Goal: Communication & Community: Share content

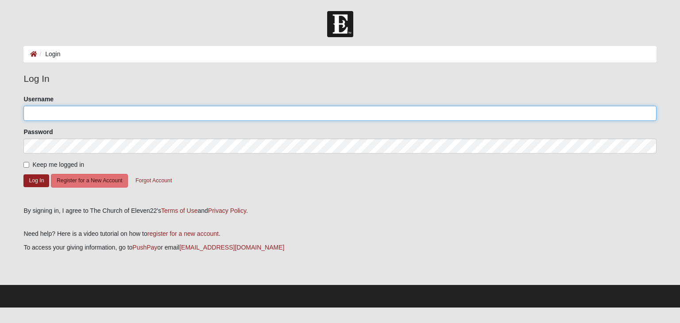
click at [52, 114] on input "Username" at bounding box center [339, 113] width 632 height 15
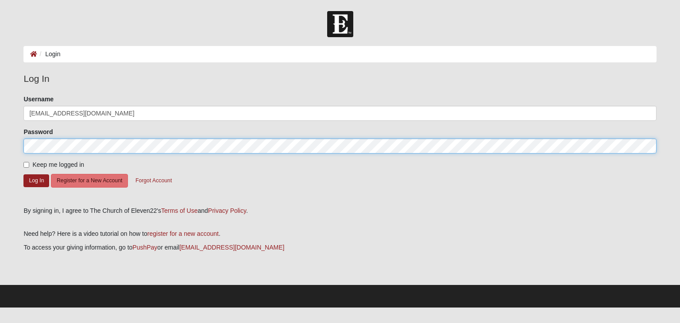
click at [23, 174] on button "Log In" at bounding box center [36, 180] width 26 height 13
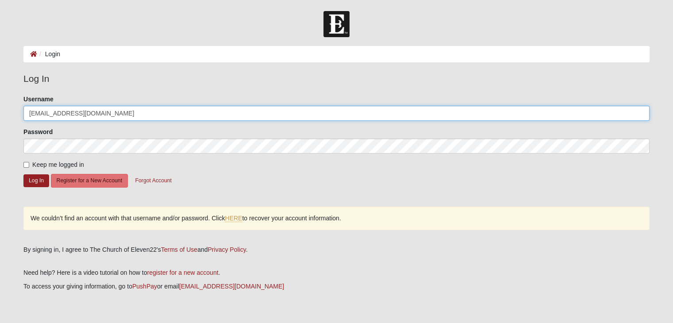
drag, startPoint x: 89, startPoint y: 112, endPoint x: 64, endPoint y: 110, distance: 24.9
click at [64, 110] on input "jasonpavlica@hotmail.com" at bounding box center [336, 113] width 626 height 15
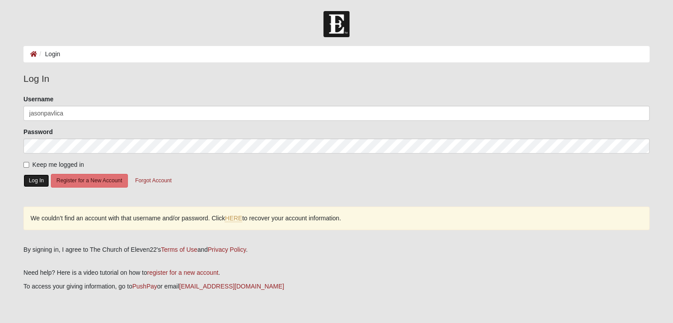
click at [35, 178] on button "Log In" at bounding box center [36, 180] width 26 height 13
click at [34, 185] on button "Log In" at bounding box center [36, 180] width 26 height 13
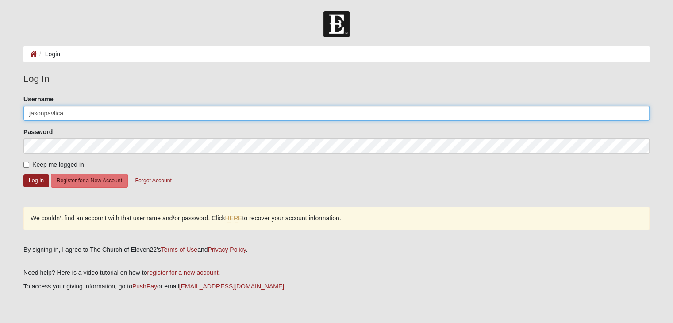
click at [74, 114] on input "jasonpavlica" at bounding box center [336, 113] width 626 height 15
type input "jasonpavlica@hotmail.com"
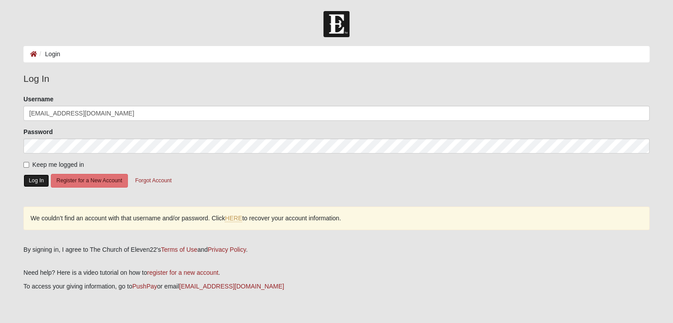
click at [32, 179] on button "Log In" at bounding box center [36, 180] width 26 height 13
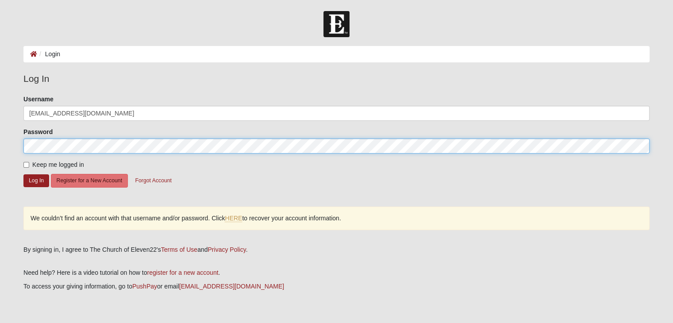
click at [21, 153] on div "Please correct the following: Username jasonpavlica@hotmail.com Password Keep m…" at bounding box center [336, 167] width 639 height 144
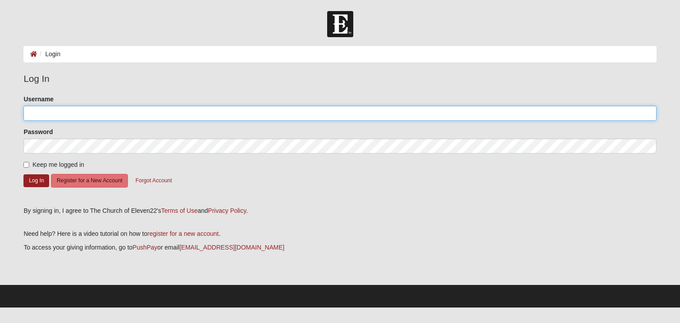
click at [79, 113] on input "Username" at bounding box center [339, 113] width 632 height 15
type input "jasonpavlica"
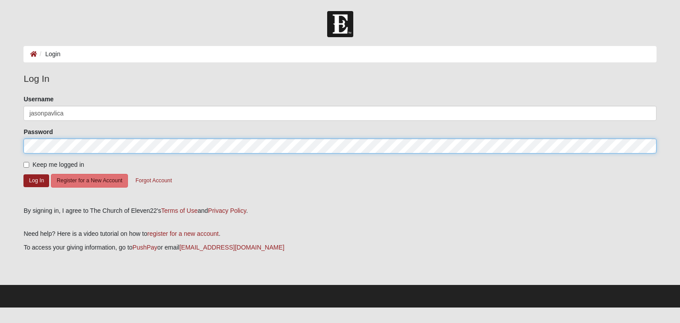
click at [23, 174] on button "Log In" at bounding box center [36, 180] width 26 height 13
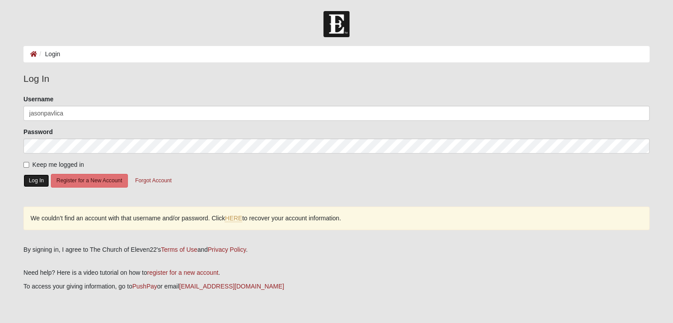
click at [39, 177] on button "Log In" at bounding box center [36, 180] width 26 height 13
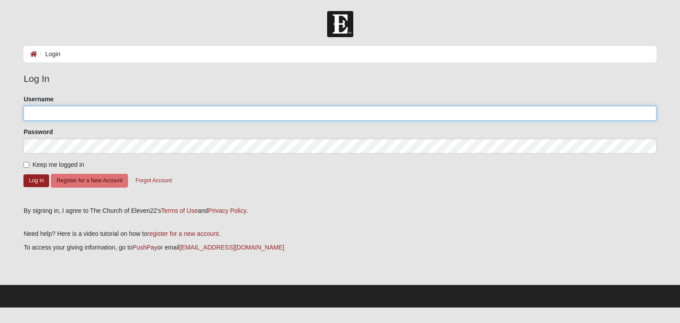
click at [119, 111] on input "Username" at bounding box center [339, 113] width 632 height 15
type input "jasonpavlica@hotmail.com"
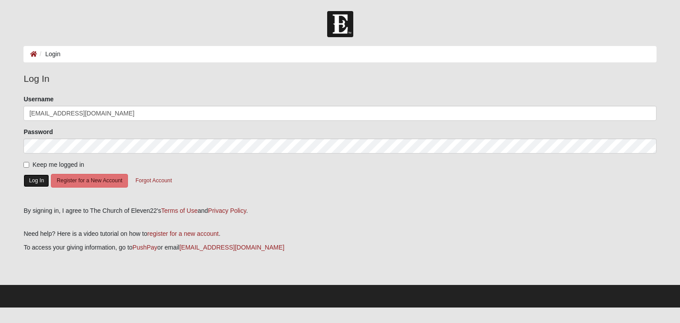
click at [24, 177] on button "Log In" at bounding box center [36, 180] width 26 height 13
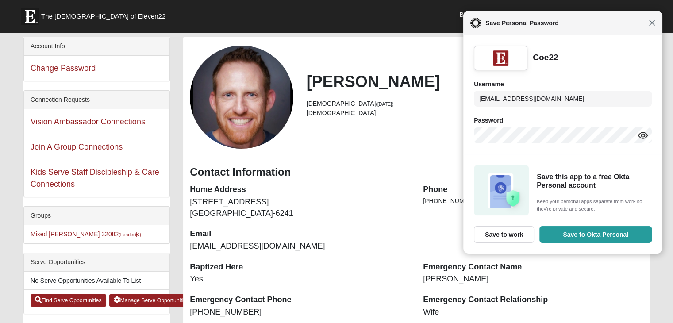
click at [653, 25] on span "Close" at bounding box center [652, 22] width 7 height 7
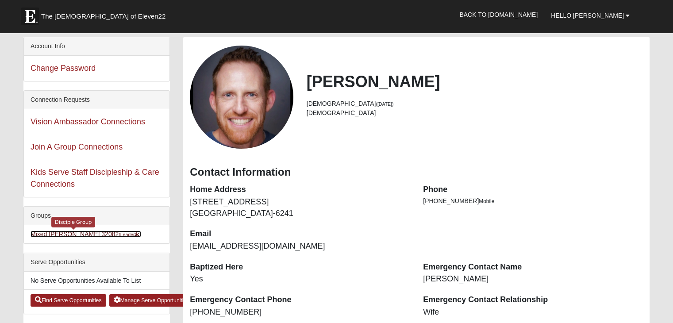
click at [55, 232] on link "Mixed Pavlica 32082 (Leader )" at bounding box center [86, 234] width 111 height 7
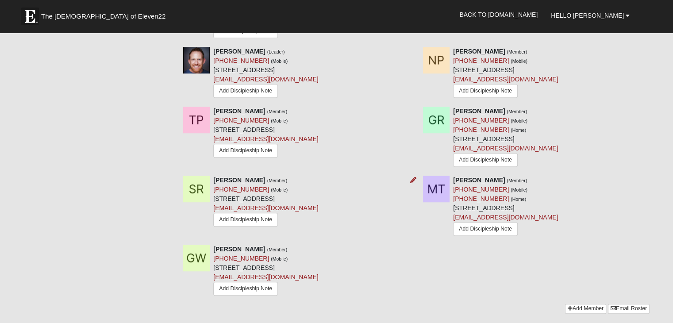
scroll to position [752, 0]
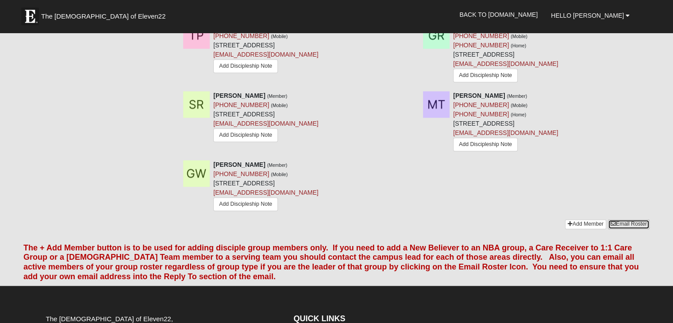
click at [622, 227] on link "Email Roster" at bounding box center [629, 223] width 42 height 9
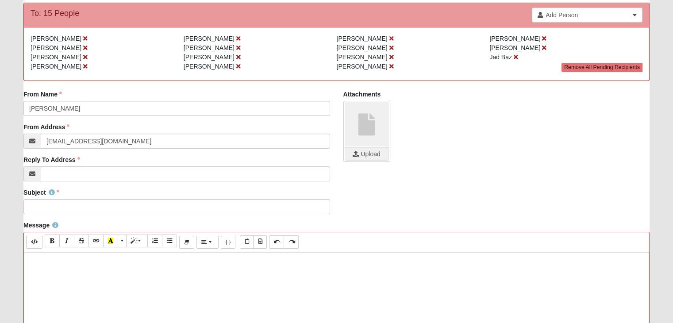
scroll to position [89, 0]
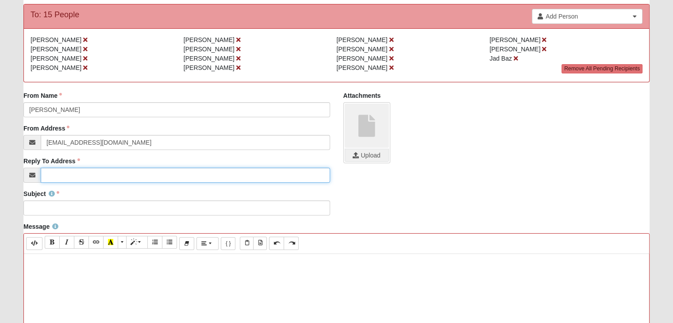
click at [92, 177] on input "Reply To Address" at bounding box center [185, 175] width 289 height 15
type input "[EMAIL_ADDRESS][DOMAIN_NAME]"
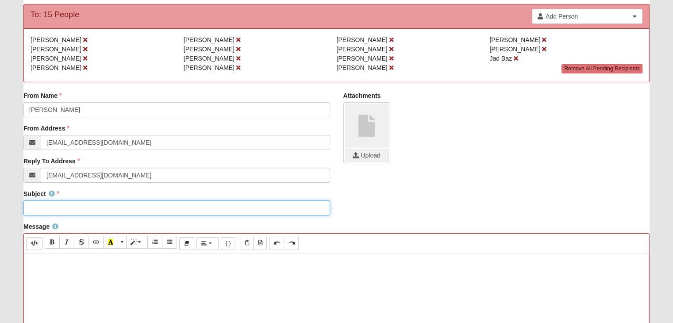
click at [100, 212] on input "Subject" at bounding box center [176, 207] width 306 height 15
type input "P"
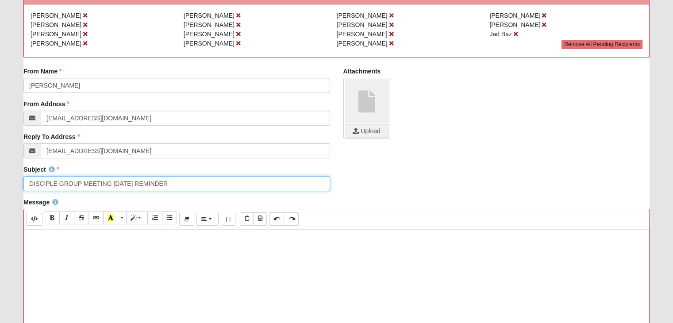
scroll to position [133, 0]
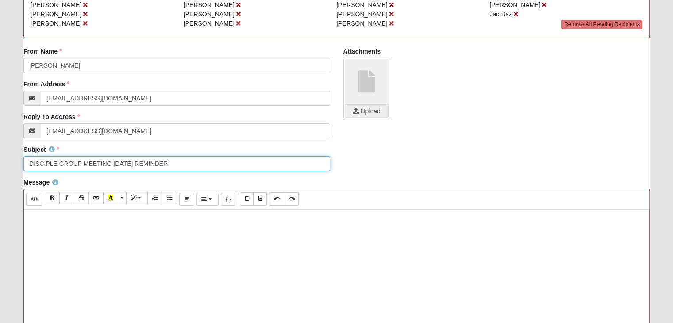
type input "DISCIPLE GROUP MEETING [DATE] REMINDER"
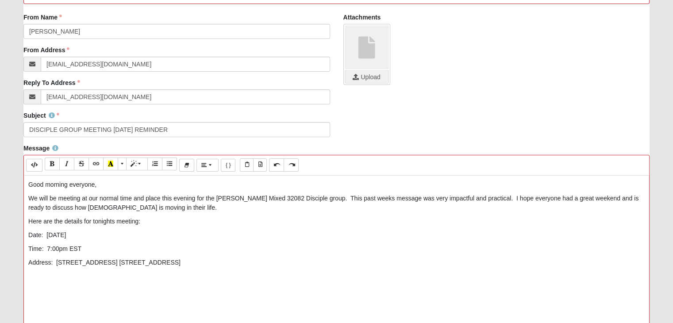
scroll to position [221, 0]
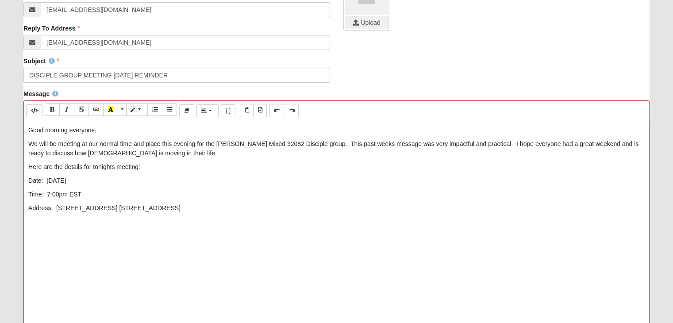
click at [78, 222] on p at bounding box center [336, 221] width 616 height 9
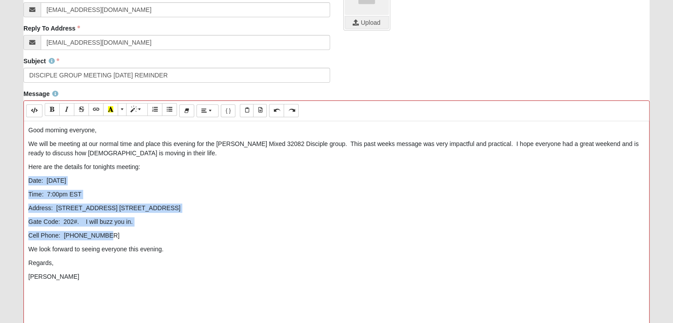
drag, startPoint x: 27, startPoint y: 179, endPoint x: 105, endPoint y: 229, distance: 91.9
click at [105, 229] on div "Good morning everyone, We will be meeting at our normal time and place this eve…" at bounding box center [336, 254] width 625 height 266
click at [109, 112] on icon "Recent Color" at bounding box center [110, 109] width 5 height 6
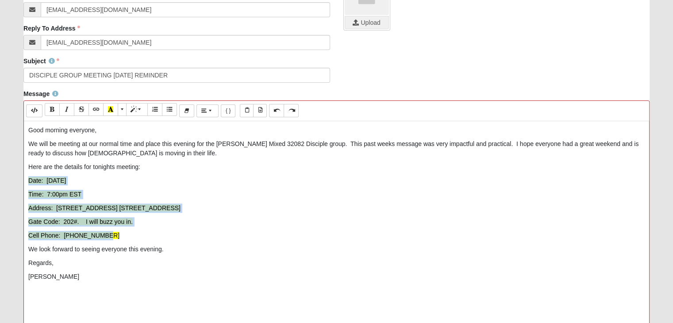
click at [319, 238] on p "Cell Phone: [PHONE_NUMBER]" at bounding box center [336, 235] width 616 height 9
click at [112, 112] on icon "Recent Color" at bounding box center [110, 109] width 5 height 6
click at [319, 211] on p "Address: [STREET_ADDRESS] [STREET_ADDRESS]" at bounding box center [336, 208] width 616 height 9
click at [315, 236] on p "Cell Phone: [PHONE_NUMBER]" at bounding box center [336, 235] width 616 height 9
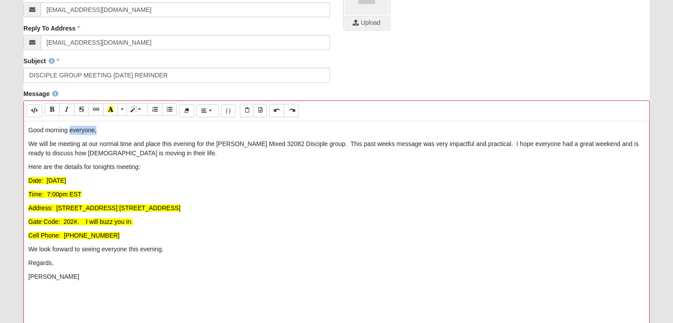
drag, startPoint x: 99, startPoint y: 132, endPoint x: 69, endPoint y: 130, distance: 29.3
click at [69, 130] on p "Good morning everyone," at bounding box center [336, 130] width 616 height 9
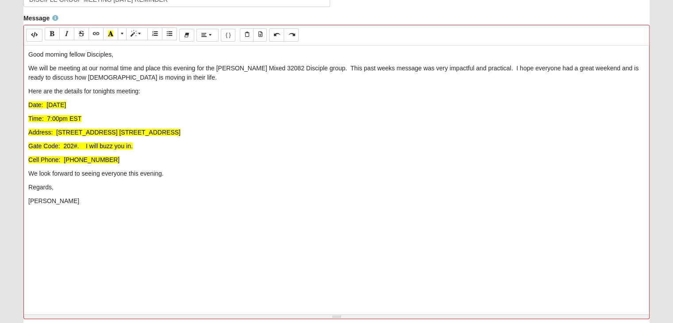
scroll to position [390, 0]
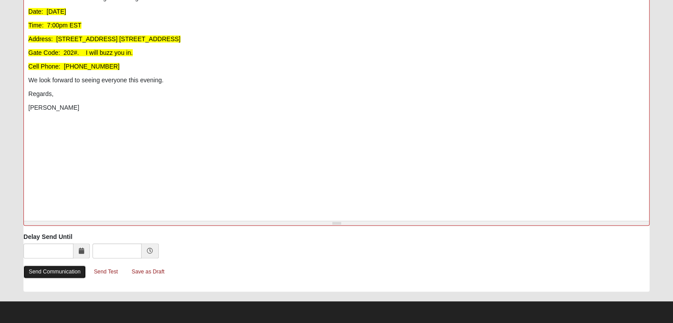
click at [74, 272] on link "Send Communication" at bounding box center [54, 272] width 62 height 13
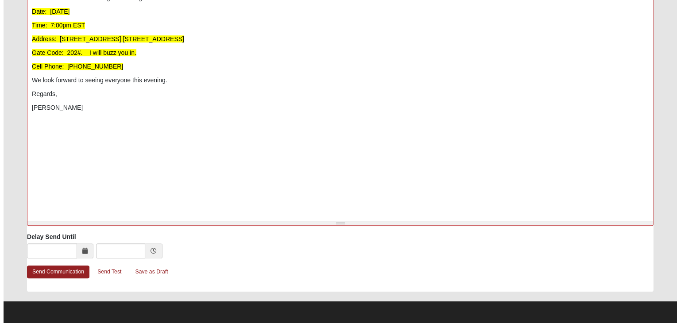
scroll to position [0, 0]
